Goal: Transaction & Acquisition: Book appointment/travel/reservation

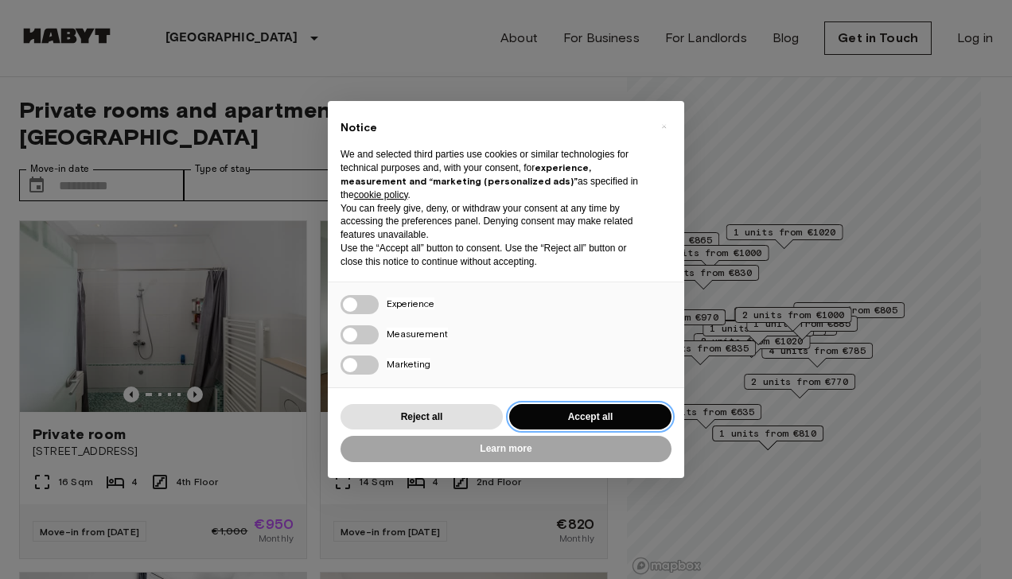
click at [594, 410] on button "Accept all" at bounding box center [590, 417] width 162 height 26
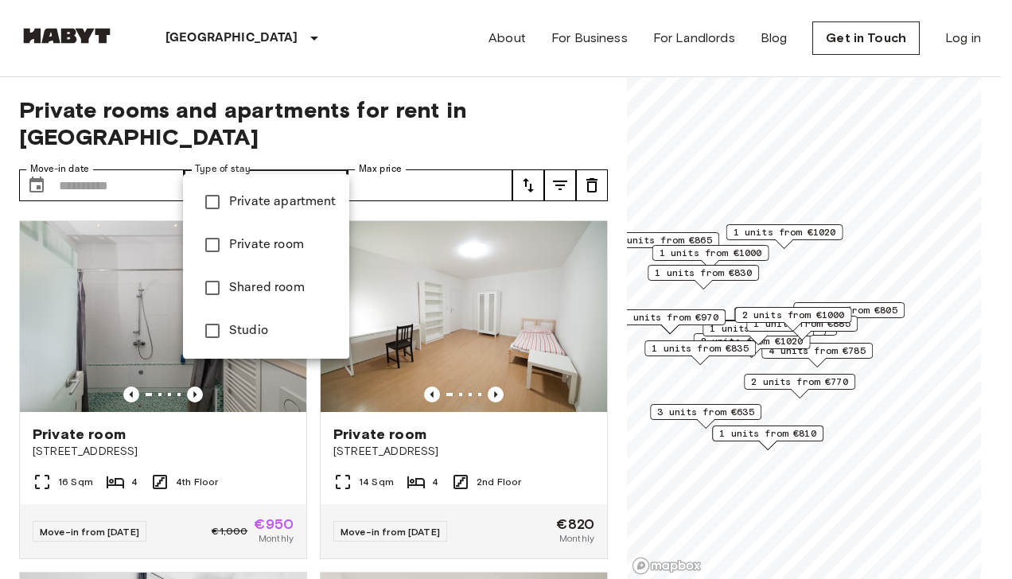
click at [299, 119] on div at bounding box center [506, 289] width 1012 height 579
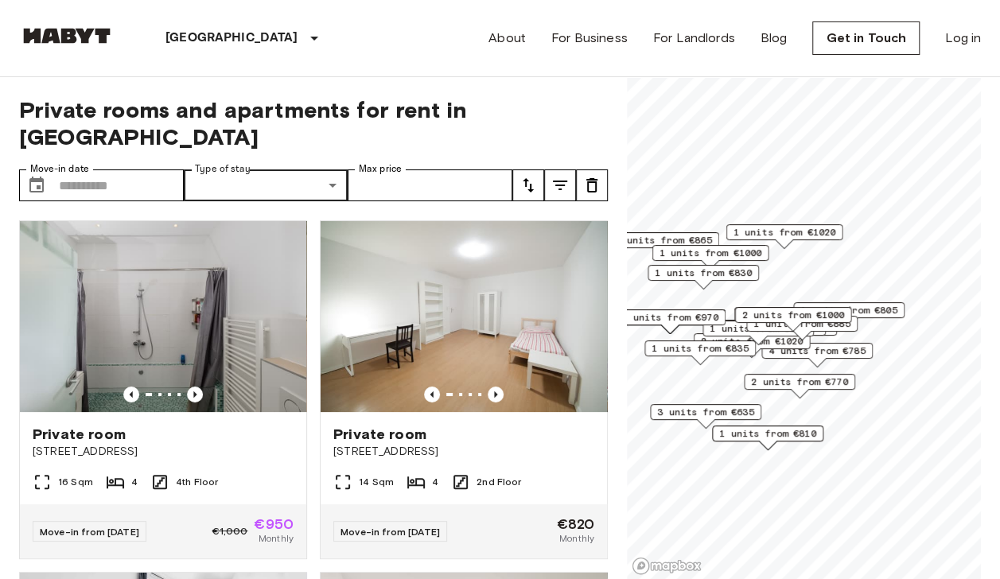
click at [570, 169] on button "tune" at bounding box center [560, 185] width 32 height 32
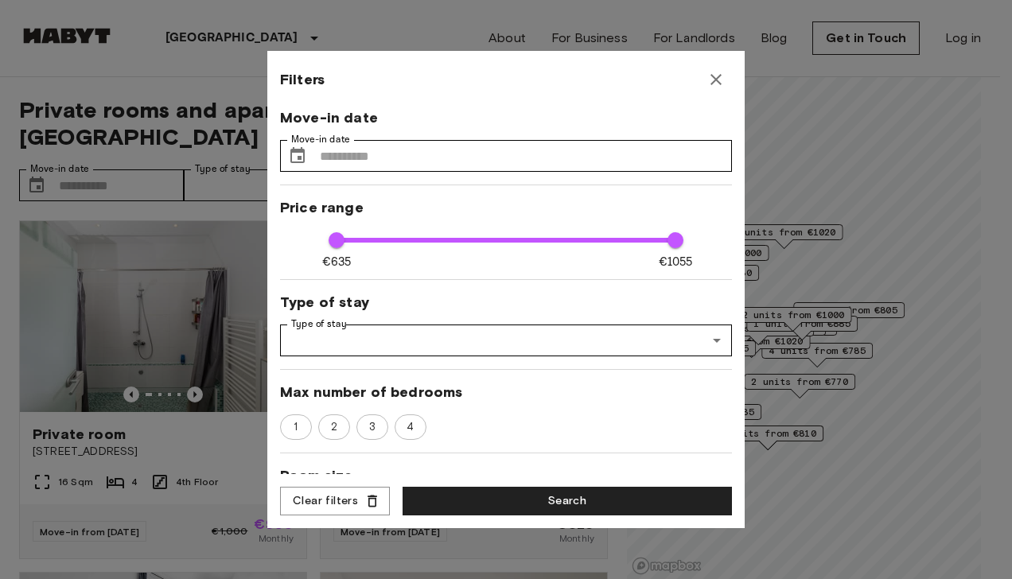
click at [713, 74] on icon "button" at bounding box center [715, 79] width 19 height 19
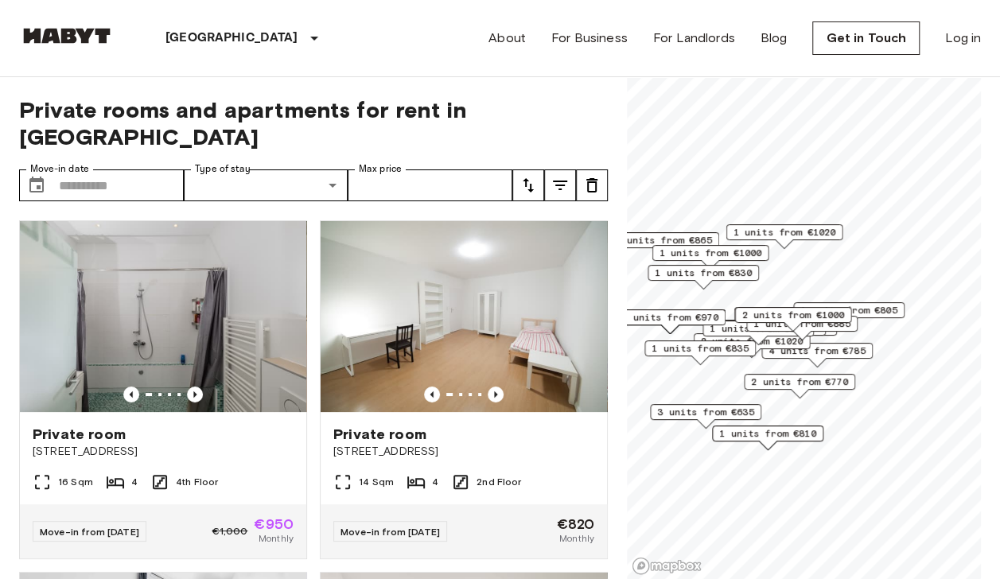
click at [527, 176] on icon "tune" at bounding box center [528, 185] width 19 height 19
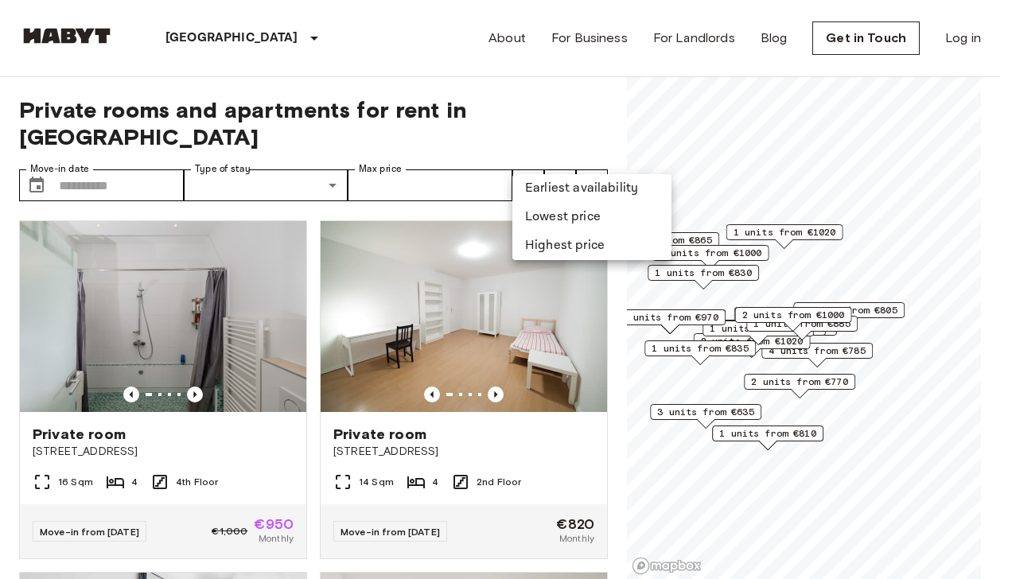
click at [527, 165] on div at bounding box center [506, 289] width 1012 height 579
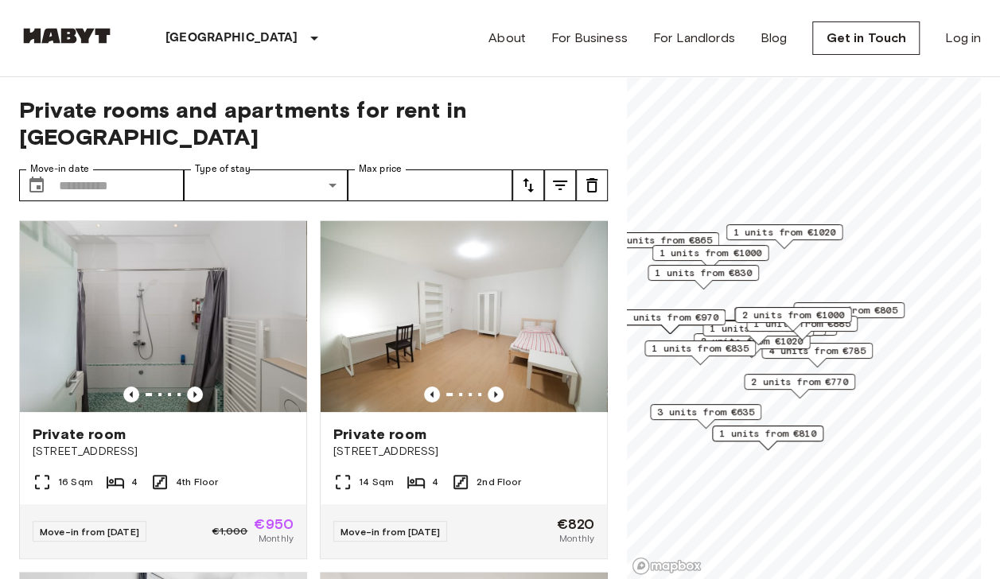
click at [558, 176] on icon "tune" at bounding box center [560, 185] width 19 height 19
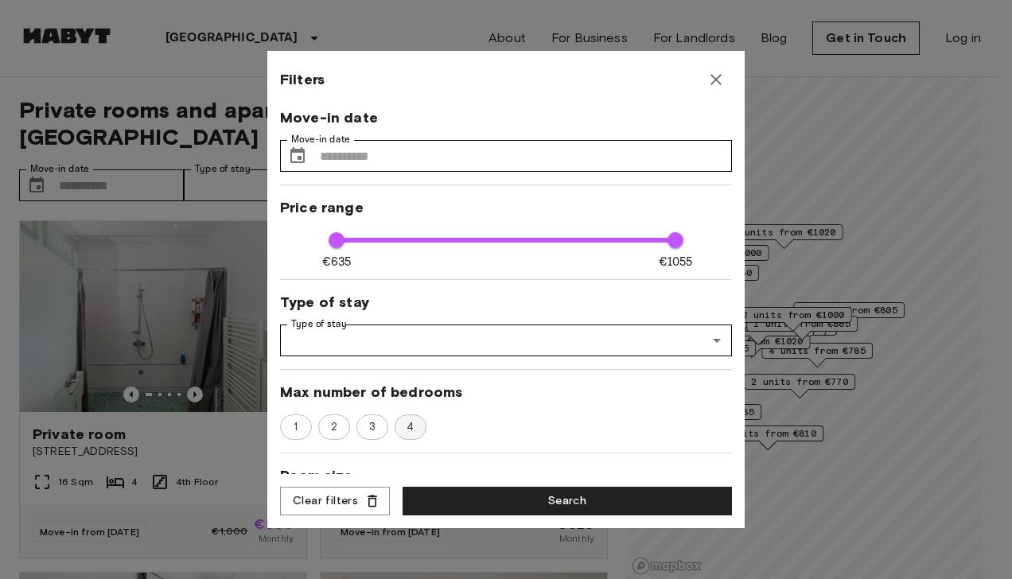
click at [414, 424] on span "4" at bounding box center [410, 427] width 25 height 16
drag, startPoint x: 488, startPoint y: 353, endPoint x: 370, endPoint y: 302, distance: 128.3
click at [370, 302] on span "Type of stay" at bounding box center [506, 302] width 452 height 19
